Goal: Find specific page/section: Find specific page/section

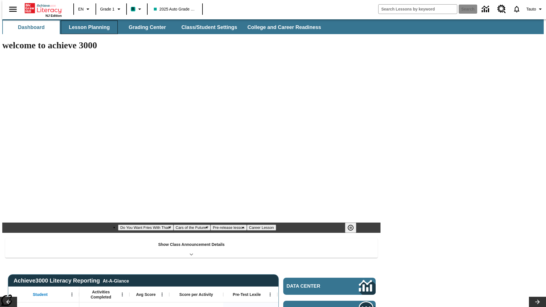
click at [87, 27] on button "Lesson Planning" at bounding box center [89, 27] width 57 height 14
